Goal: Task Accomplishment & Management: Manage account settings

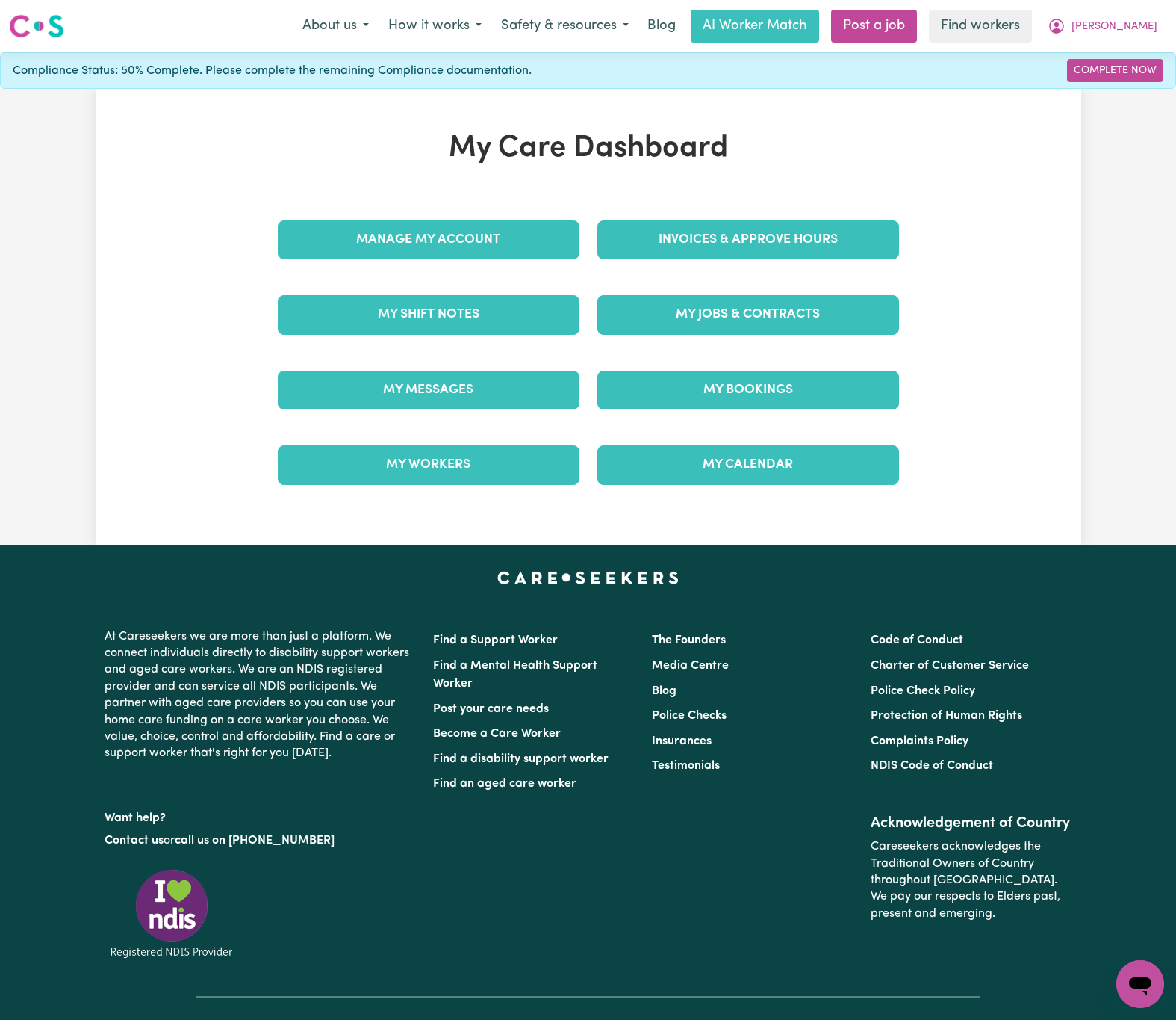
drag, startPoint x: 484, startPoint y: 242, endPoint x: 507, endPoint y: 247, distance: 23.5
click at [489, 242] on div "Manage My Account Invoices & Approve Hours My Shift Notes My Jobs & Contracts M…" at bounding box center [588, 352] width 639 height 300
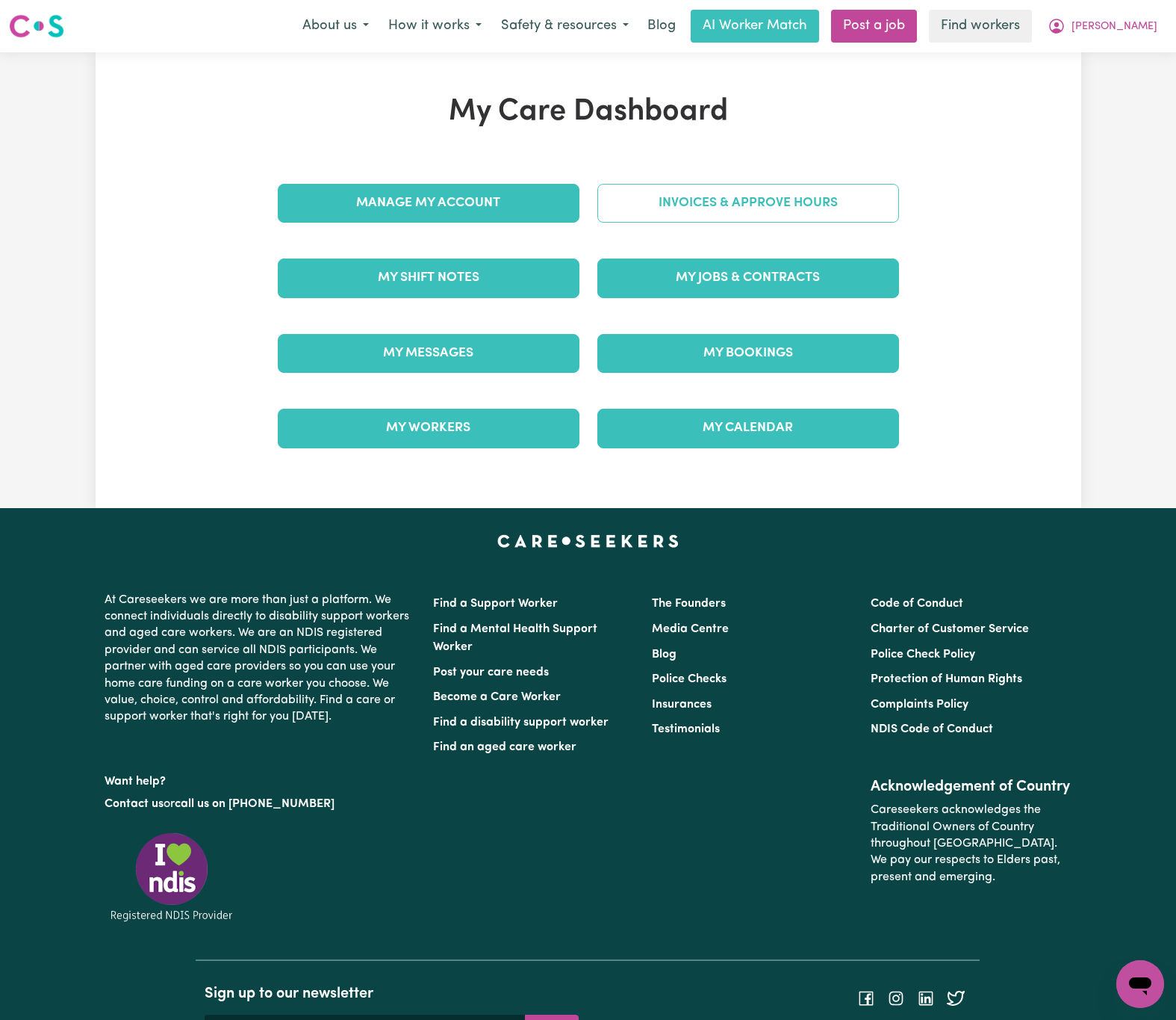
click at [749, 212] on link "Invoices & Approve Hours" at bounding box center [748, 203] width 302 height 39
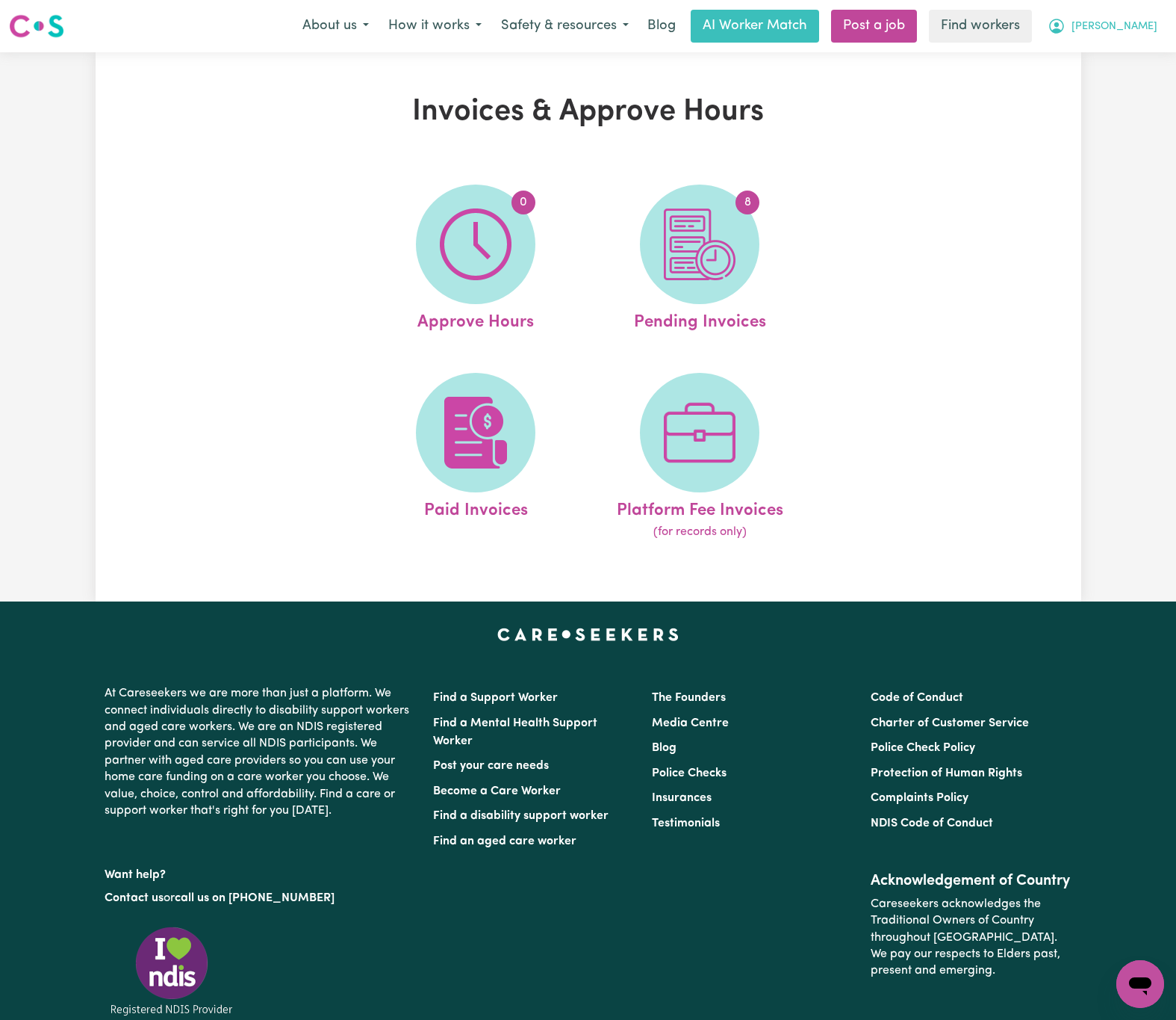
click at [1141, 20] on span "[PERSON_NAME]" at bounding box center [1115, 27] width 86 height 16
drag, startPoint x: 1147, startPoint y: 40, endPoint x: 1148, endPoint y: 57, distance: 17.0
click at [1148, 57] on link "My Dashboard" at bounding box center [1107, 58] width 118 height 29
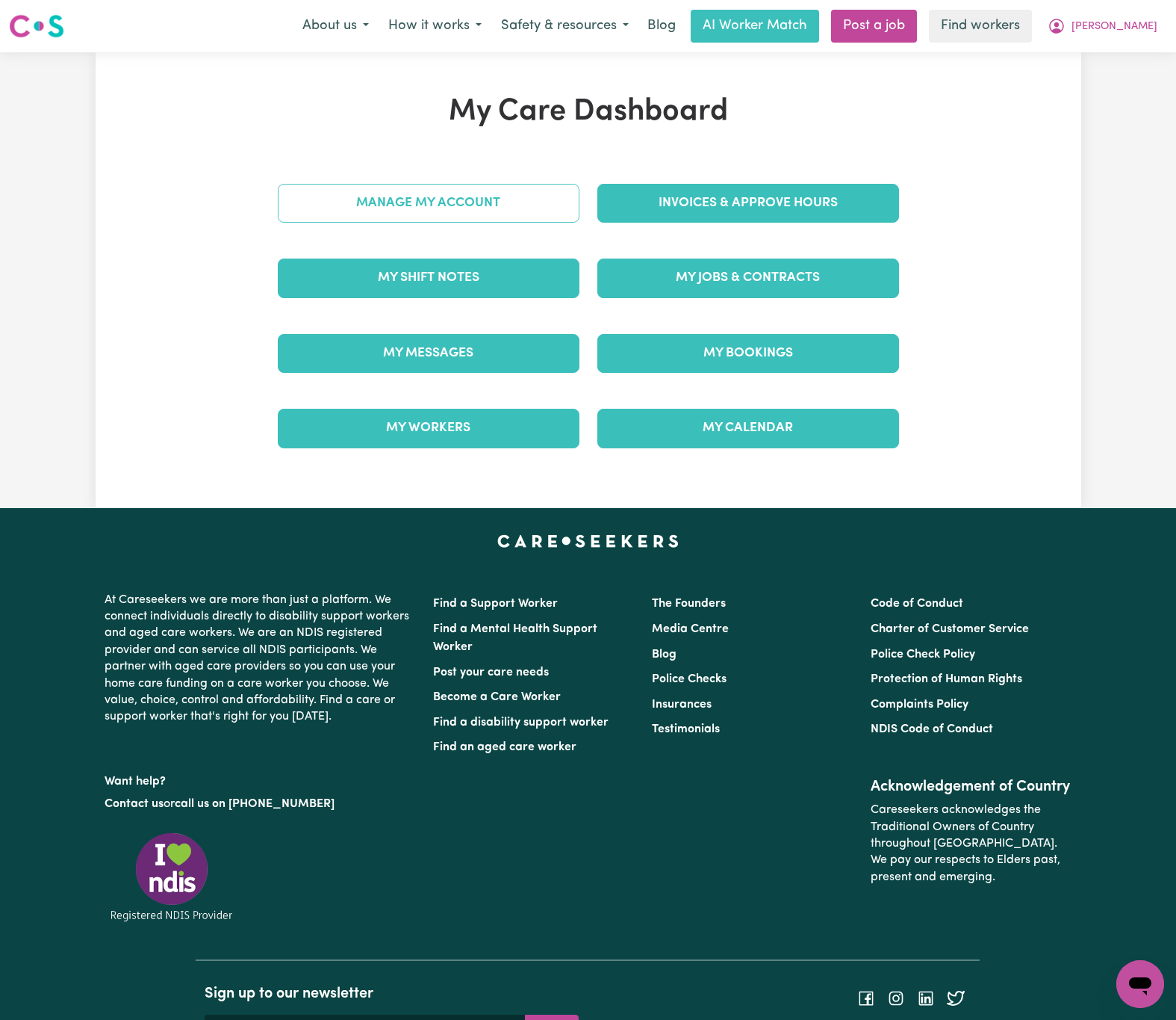
click at [527, 215] on link "Manage My Account" at bounding box center [429, 203] width 302 height 39
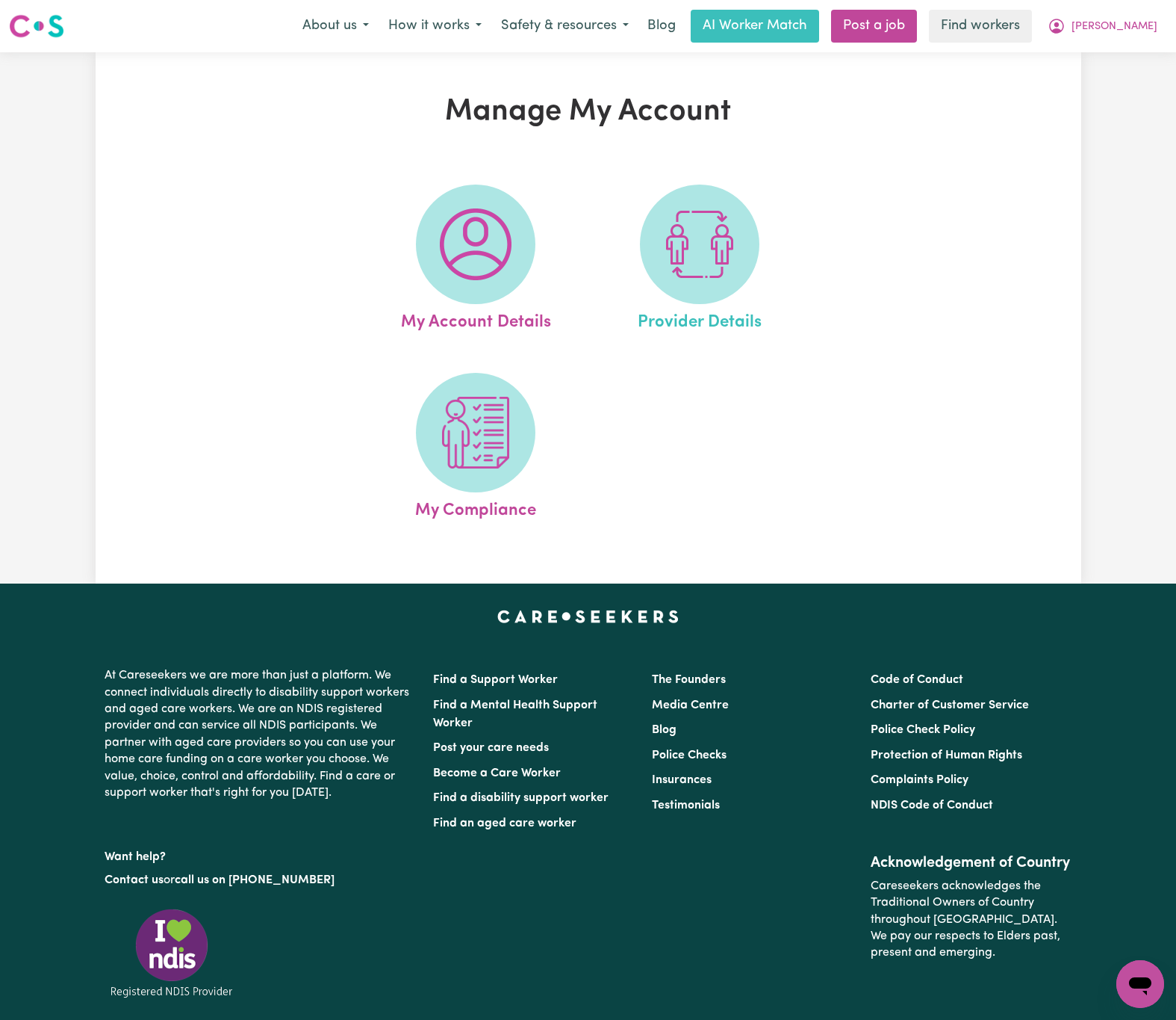
click at [760, 225] on link "Provider Details" at bounding box center [700, 260] width 215 height 151
select select "AGED_HOME_CARE"
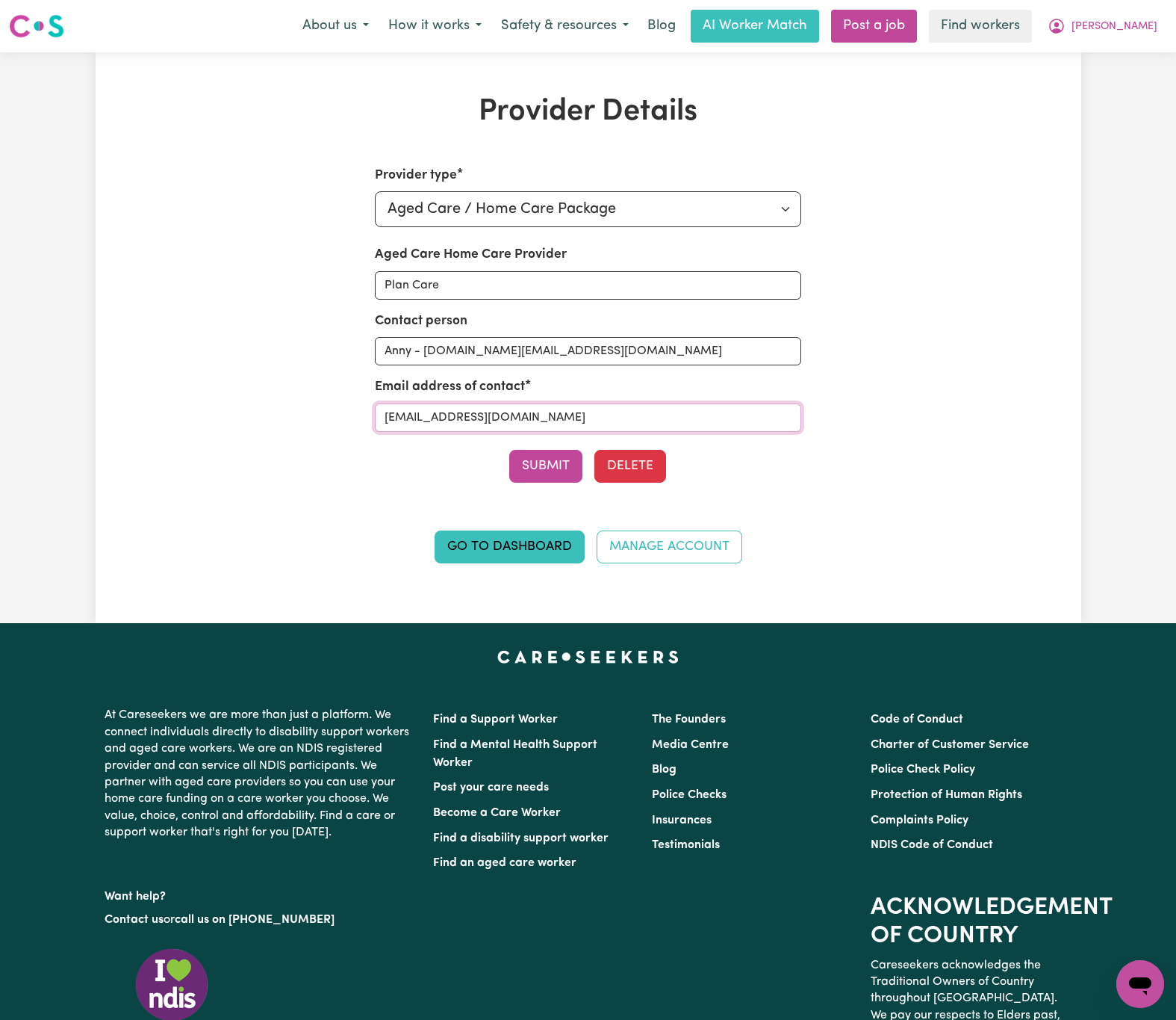
click at [690, 419] on input "[EMAIL_ADDRESS][DOMAIN_NAME]" at bounding box center [587, 418] width 426 height 29
click at [1152, 25] on button "[PERSON_NAME]" at bounding box center [1103, 26] width 130 height 31
click at [1134, 72] on link "Logout" at bounding box center [1107, 86] width 118 height 29
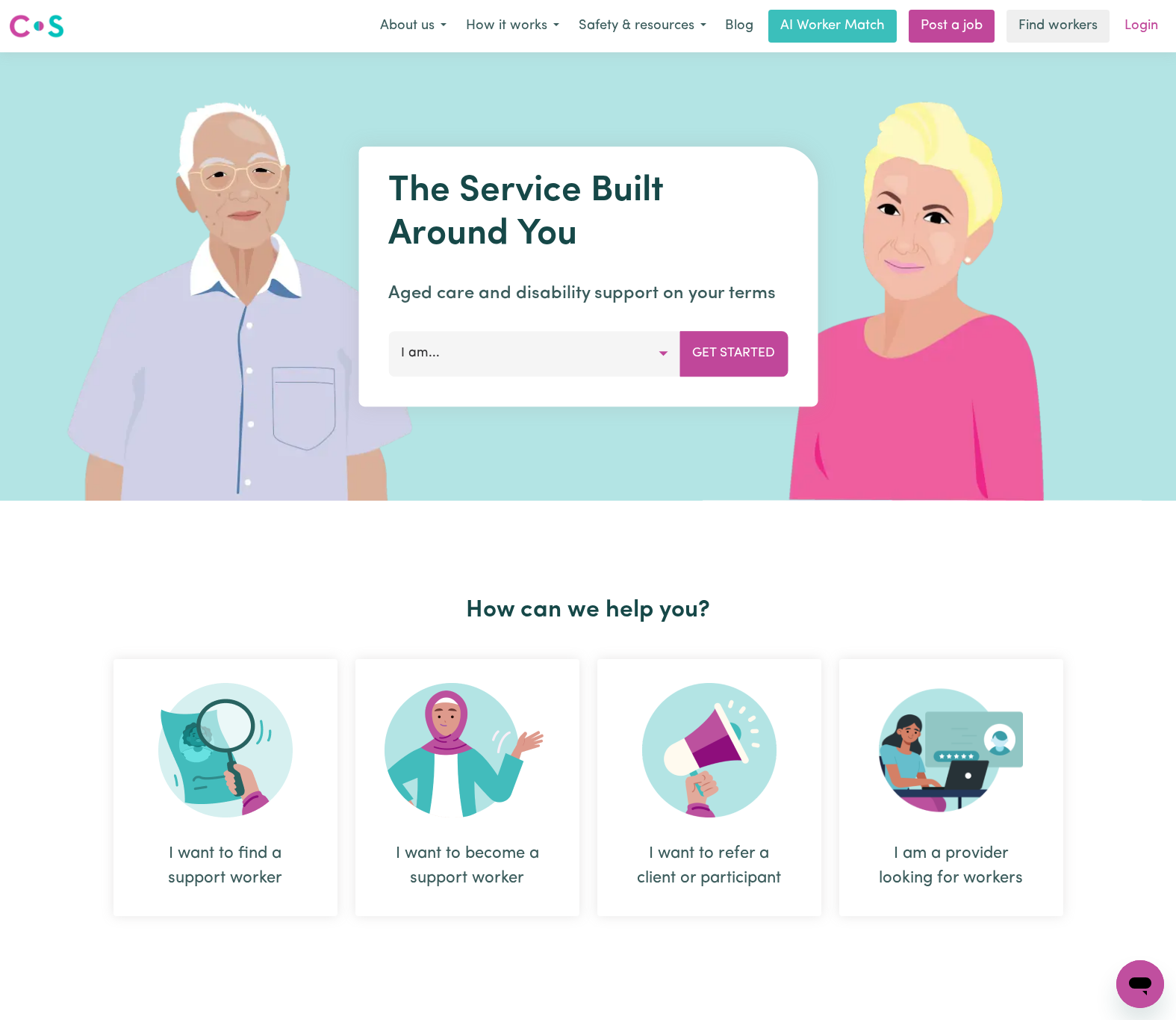
click at [1136, 34] on link "Login" at bounding box center [1142, 26] width 51 height 32
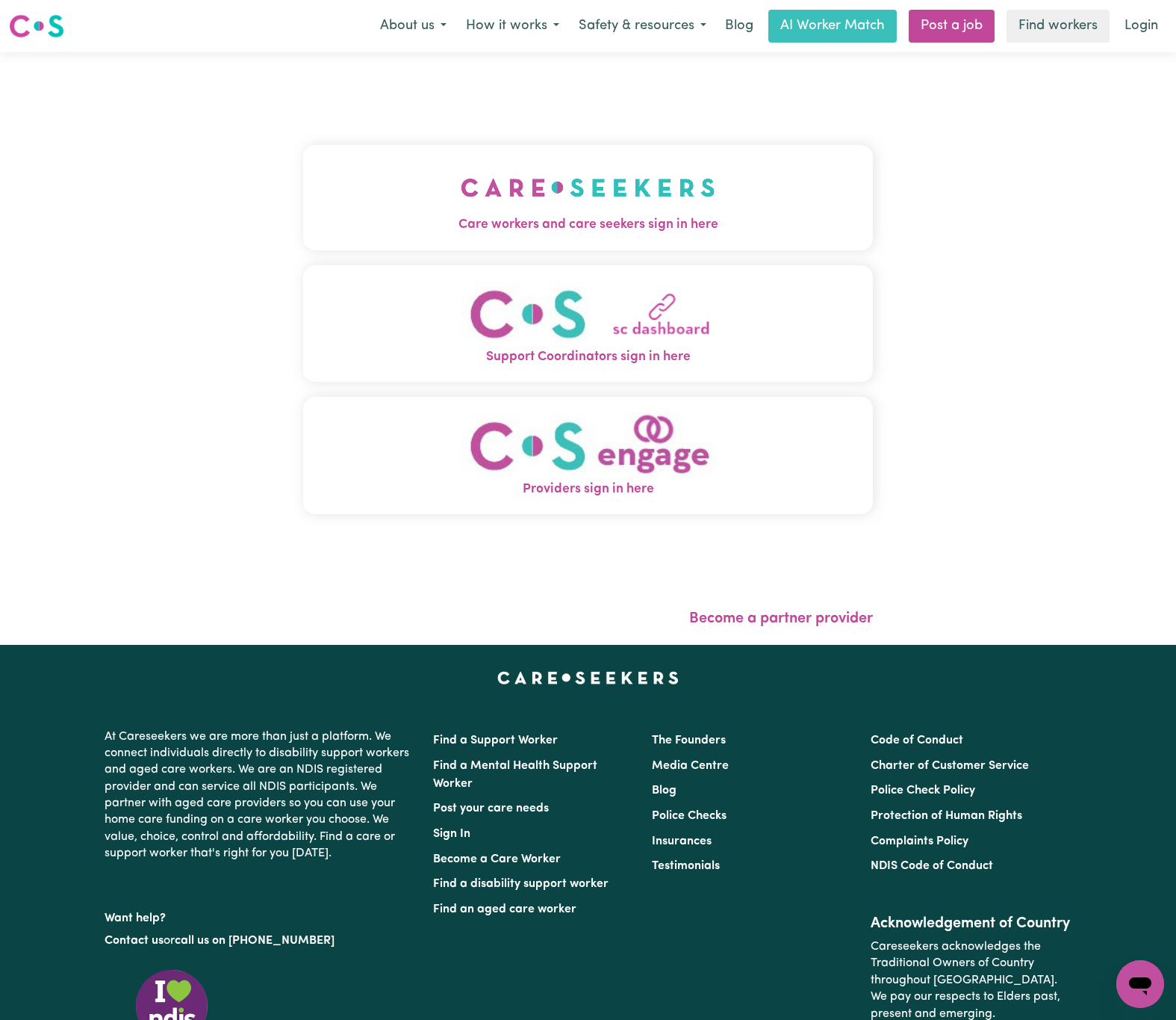
click at [527, 179] on img "Care workers and care seekers sign in here" at bounding box center [588, 188] width 254 height 55
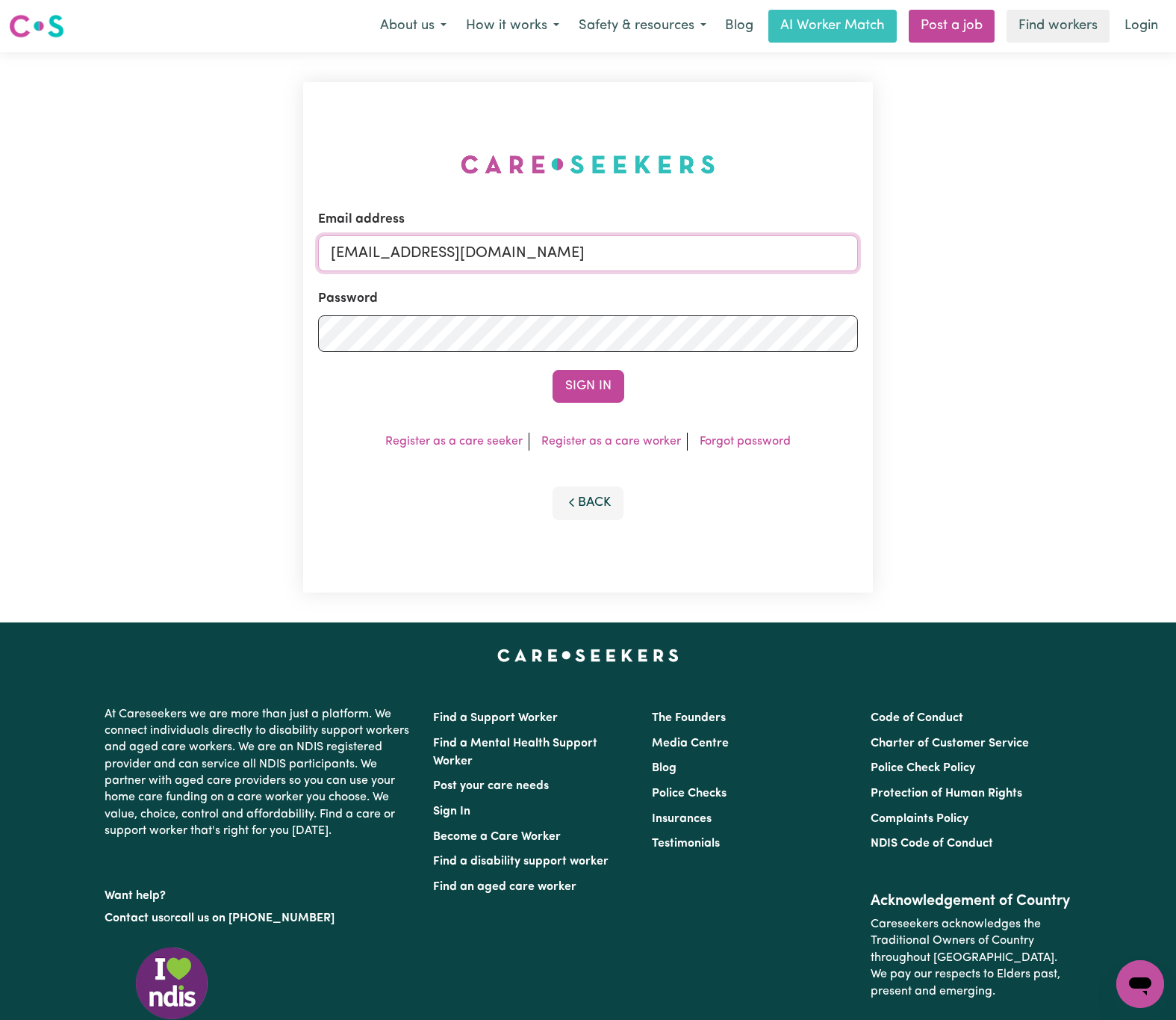
drag, startPoint x: 403, startPoint y: 254, endPoint x: 793, endPoint y: 243, distance: 390.2
click at [793, 243] on input "[EMAIL_ADDRESS][DOMAIN_NAME]" at bounding box center [588, 254] width 540 height 36
paste input "[EMAIL_ADDRESS][DOMAIN_NAME]"
type input "superuser~[EMAIL_ADDRESS][DOMAIN_NAME]"
click at [553, 370] on button "Sign In" at bounding box center [588, 386] width 71 height 32
